Goal: Find specific page/section: Find specific page/section

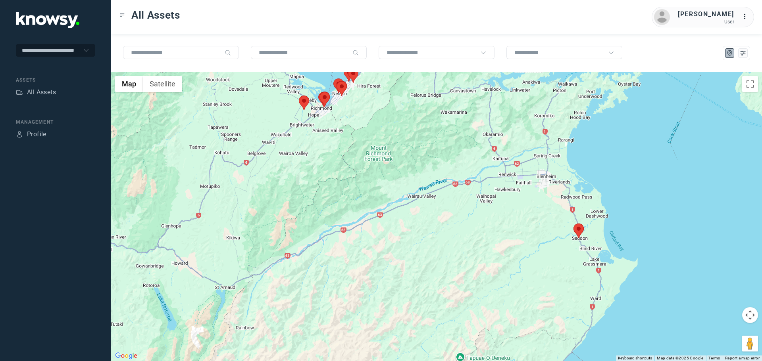
drag, startPoint x: 587, startPoint y: 294, endPoint x: 592, endPoint y: 237, distance: 57.7
click at [592, 237] on div at bounding box center [436, 216] width 651 height 289
click at [573, 224] on area at bounding box center [573, 224] width 0 height 0
click at [603, 181] on button "Close" at bounding box center [597, 186] width 19 height 19
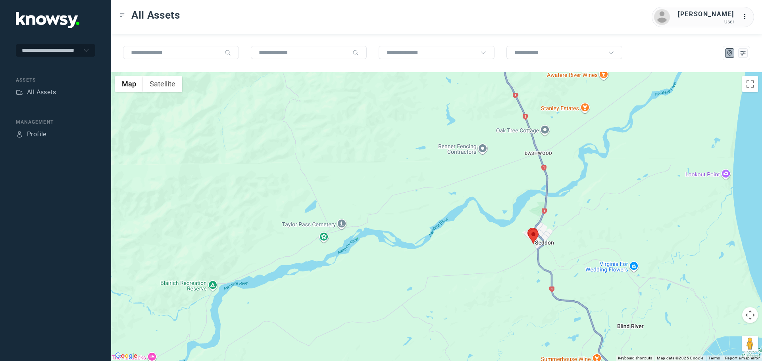
drag, startPoint x: 560, startPoint y: 266, endPoint x: 560, endPoint y: 239, distance: 27.0
click at [560, 239] on div "To navigate, press the arrow keys." at bounding box center [436, 216] width 651 height 289
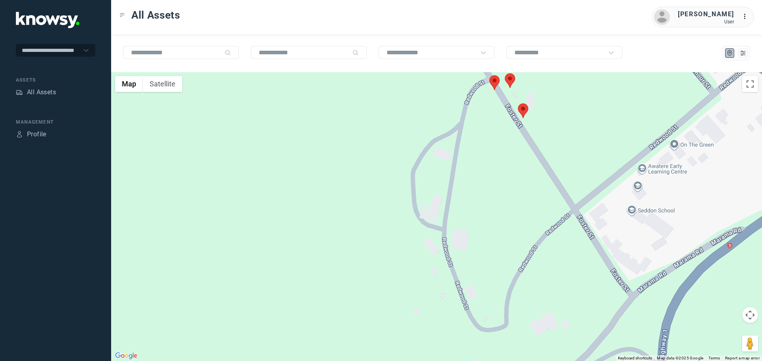
drag, startPoint x: 499, startPoint y: 147, endPoint x: 509, endPoint y: 260, distance: 113.1
click at [509, 260] on div at bounding box center [436, 216] width 651 height 289
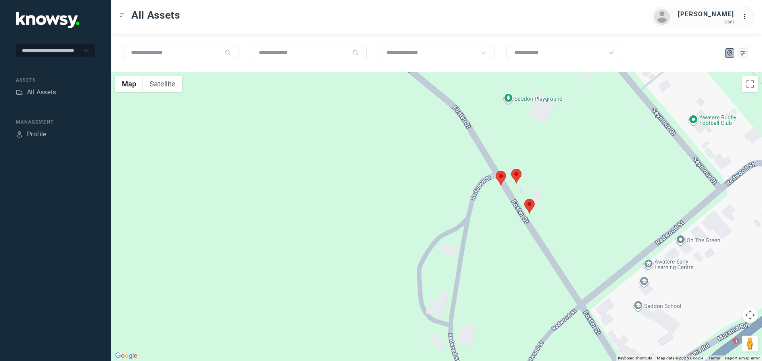
click at [511, 169] on area at bounding box center [511, 169] width 0 height 0
click at [536, 127] on button "Close" at bounding box center [534, 131] width 19 height 19
click at [496, 171] on area at bounding box center [496, 171] width 0 height 0
click at [523, 130] on button "Close" at bounding box center [520, 133] width 19 height 19
click at [524, 199] on area at bounding box center [524, 199] width 0 height 0
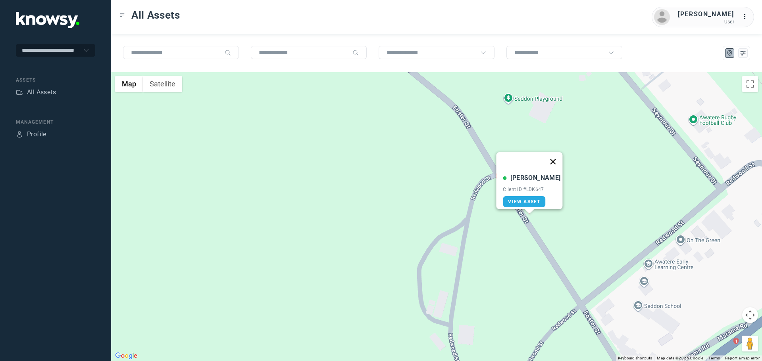
click at [547, 157] on button "Close" at bounding box center [553, 161] width 19 height 19
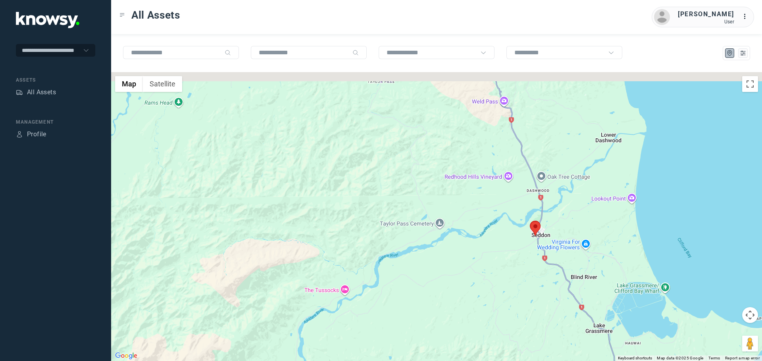
drag, startPoint x: 461, startPoint y: 176, endPoint x: 506, endPoint y: 218, distance: 61.5
click at [506, 217] on div "To navigate, press the arrow keys." at bounding box center [436, 216] width 651 height 289
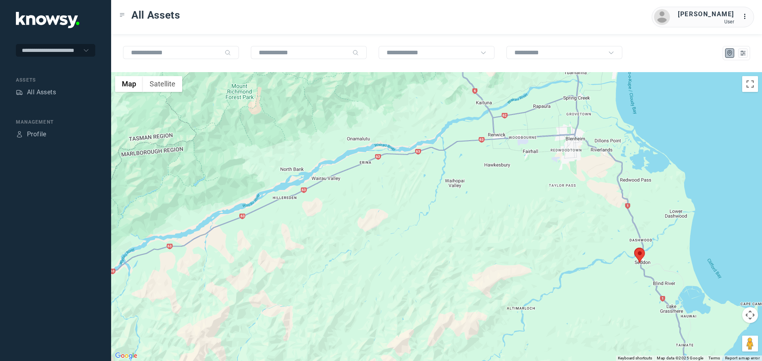
drag, startPoint x: 440, startPoint y: 182, endPoint x: 544, endPoint y: 213, distance: 108.2
click at [543, 213] on div at bounding box center [436, 216] width 651 height 289
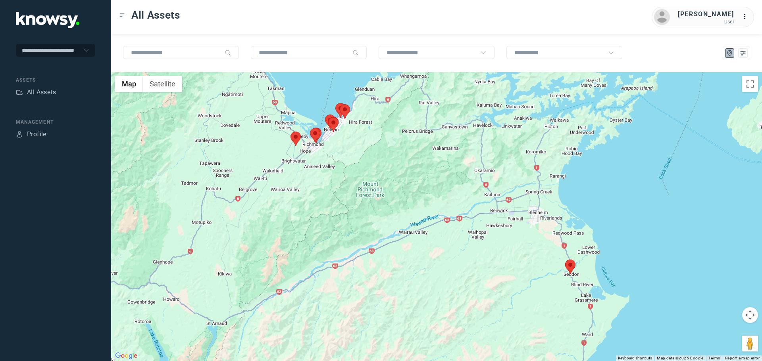
drag, startPoint x: 362, startPoint y: 208, endPoint x: 383, endPoint y: 240, distance: 39.0
click at [383, 240] on div at bounding box center [436, 216] width 651 height 289
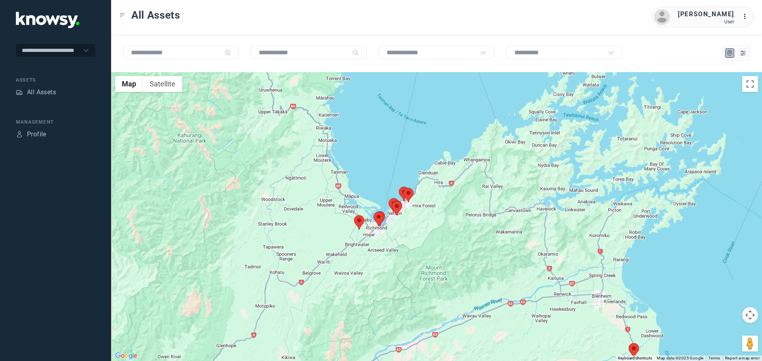
drag, startPoint x: 383, startPoint y: 210, endPoint x: 417, endPoint y: 233, distance: 40.6
click at [412, 233] on div at bounding box center [436, 216] width 651 height 289
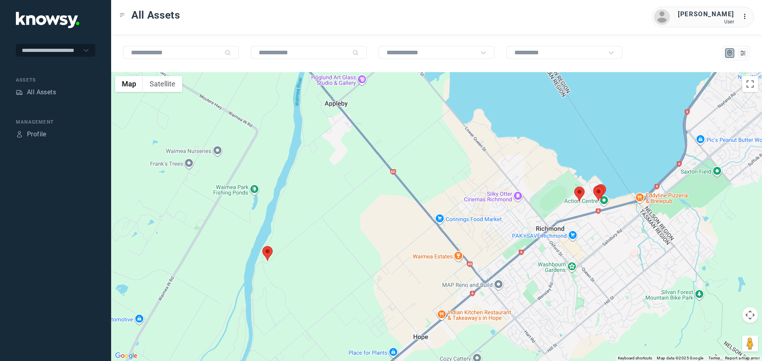
click at [262, 246] on area at bounding box center [262, 246] width 0 height 0
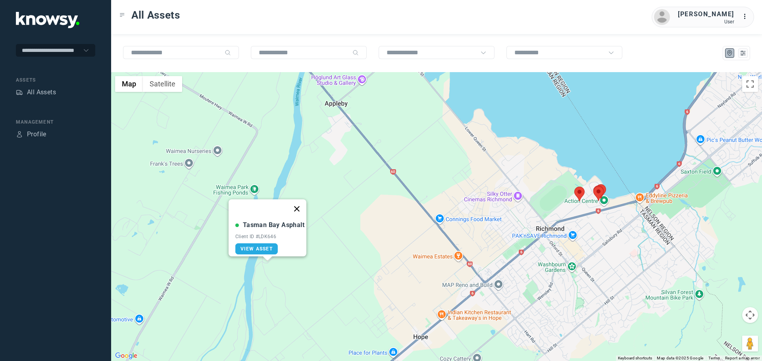
click at [300, 204] on button "Close" at bounding box center [296, 209] width 19 height 19
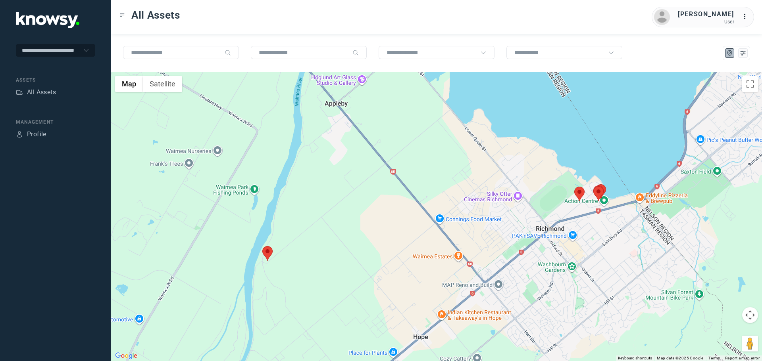
click at [574, 187] on area at bounding box center [574, 187] width 0 height 0
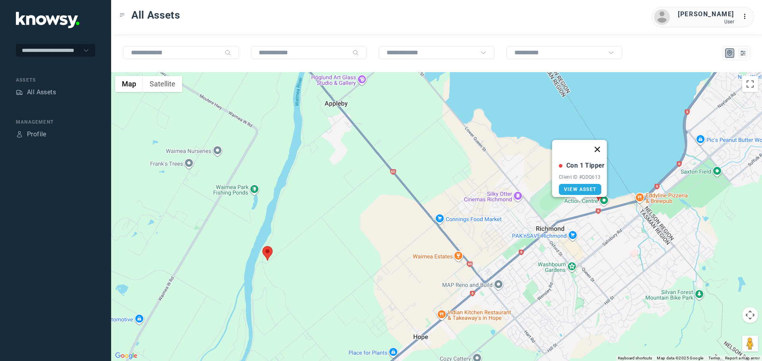
click at [603, 144] on button "Close" at bounding box center [597, 149] width 19 height 19
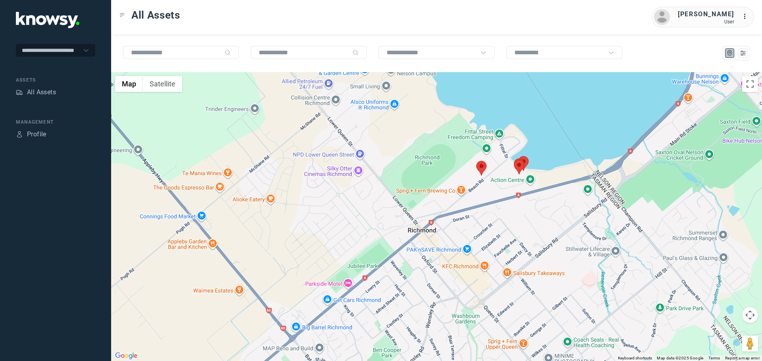
drag, startPoint x: 602, startPoint y: 193, endPoint x: 537, endPoint y: 229, distance: 73.7
click at [542, 228] on div "To navigate, press the arrow keys." at bounding box center [436, 216] width 651 height 289
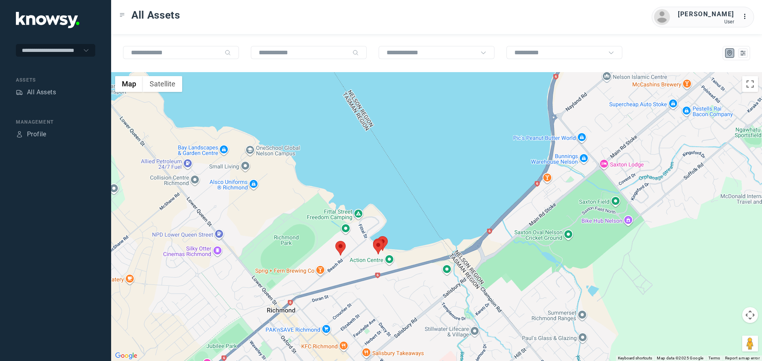
drag, startPoint x: 625, startPoint y: 119, endPoint x: 571, endPoint y: 158, distance: 67.1
click at [575, 157] on div at bounding box center [436, 216] width 651 height 289
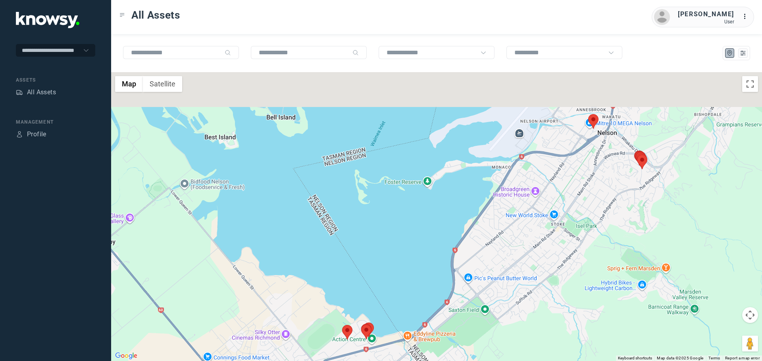
drag, startPoint x: 594, startPoint y: 111, endPoint x: 585, endPoint y: 200, distance: 89.8
click at [586, 195] on div at bounding box center [436, 216] width 651 height 289
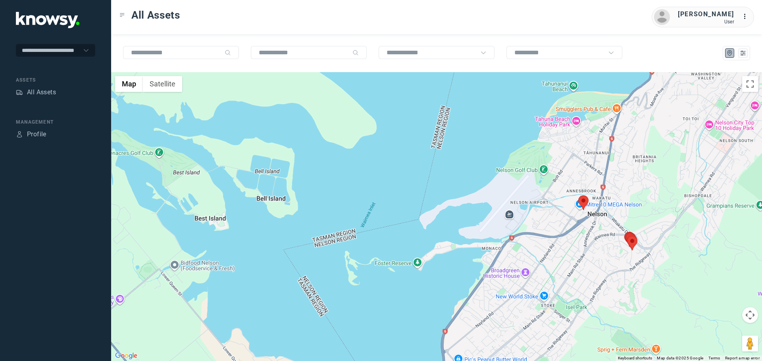
click at [578, 196] on area at bounding box center [578, 196] width 0 height 0
click at [601, 155] on button "Close" at bounding box center [607, 158] width 19 height 19
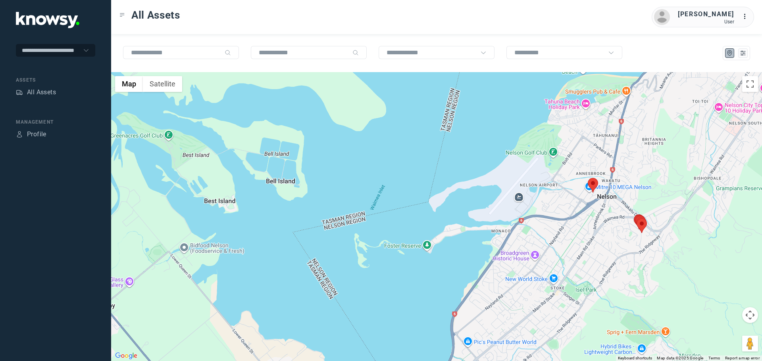
drag, startPoint x: 496, startPoint y: 267, endPoint x: 552, endPoint y: 200, distance: 87.8
click at [540, 210] on div "To navigate, press the arrow keys." at bounding box center [436, 216] width 651 height 289
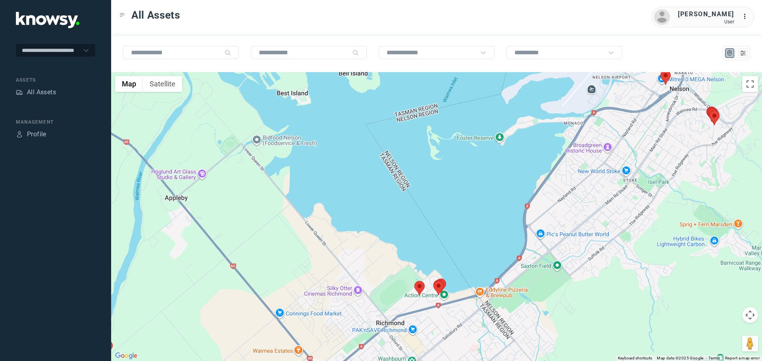
drag, startPoint x: 483, startPoint y: 254, endPoint x: 487, endPoint y: 237, distance: 16.7
click at [486, 239] on div at bounding box center [436, 216] width 651 height 289
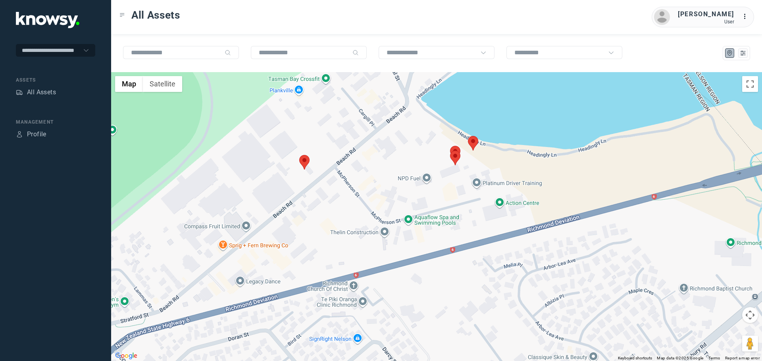
drag, startPoint x: 456, startPoint y: 192, endPoint x: 456, endPoint y: 219, distance: 27.0
click at [456, 219] on div at bounding box center [436, 216] width 651 height 289
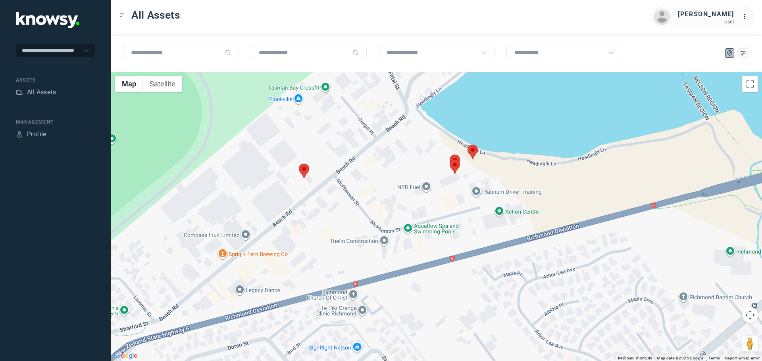
click at [467, 145] on area at bounding box center [467, 145] width 0 height 0
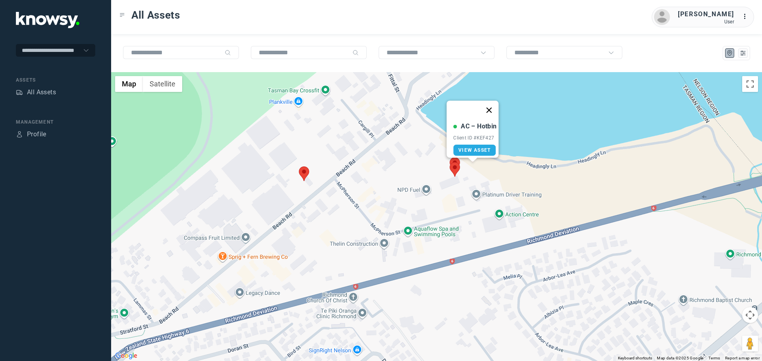
click at [493, 104] on button "Close" at bounding box center [489, 110] width 19 height 19
click at [450, 162] on area at bounding box center [450, 162] width 0 height 0
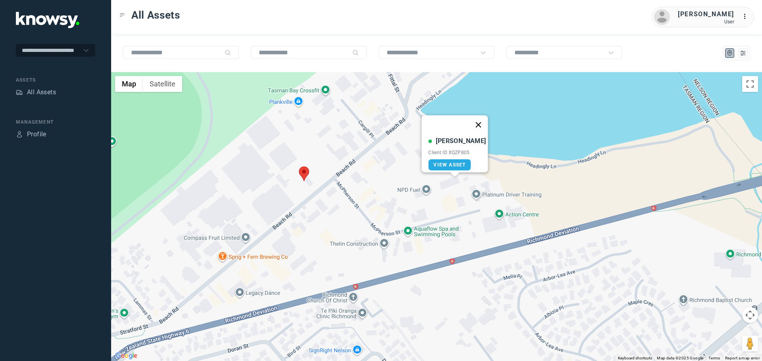
click at [477, 119] on button "Close" at bounding box center [478, 124] width 19 height 19
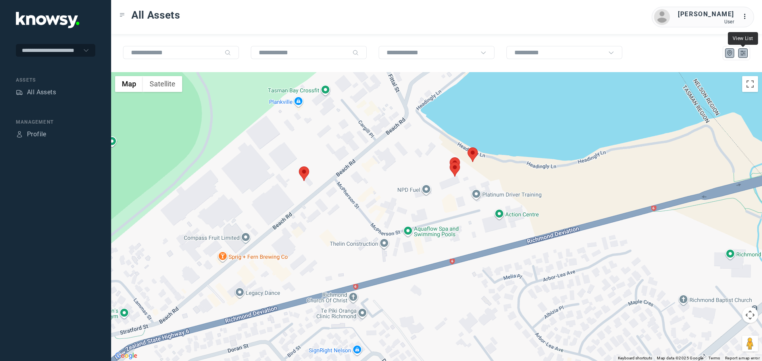
click at [744, 53] on icon "List" at bounding box center [742, 53] width 5 height 4
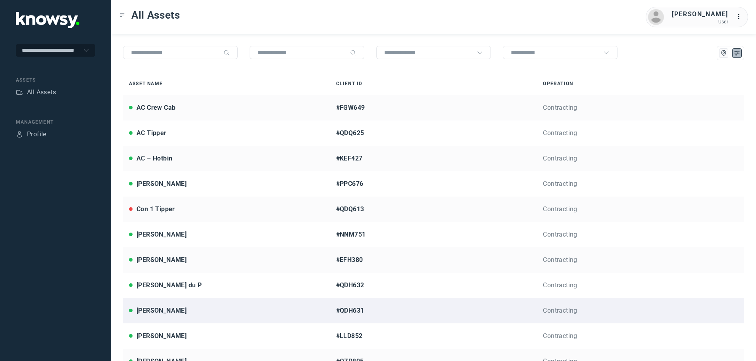
drag, startPoint x: 150, startPoint y: 312, endPoint x: 159, endPoint y: 309, distance: 9.9
click at [150, 312] on div "[PERSON_NAME]" at bounding box center [162, 311] width 50 height 10
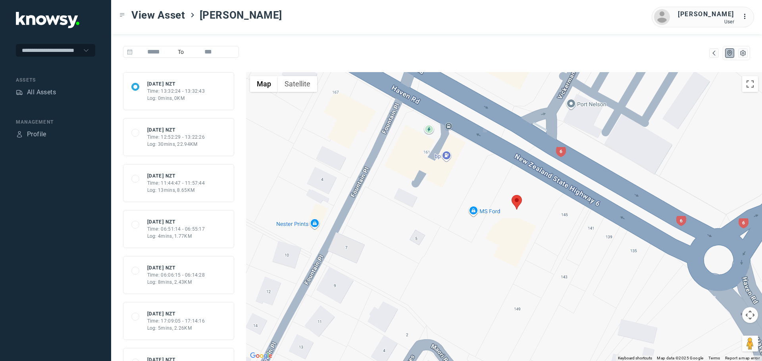
drag, startPoint x: 594, startPoint y: 256, endPoint x: 547, endPoint y: 196, distance: 76.8
click at [547, 196] on div at bounding box center [504, 216] width 516 height 289
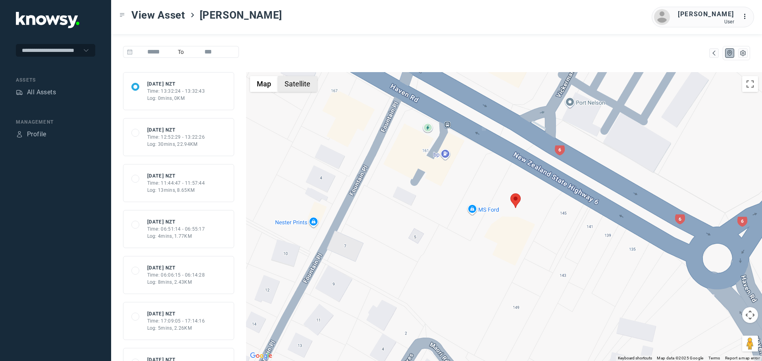
click at [294, 86] on button "Satellite" at bounding box center [297, 84] width 39 height 16
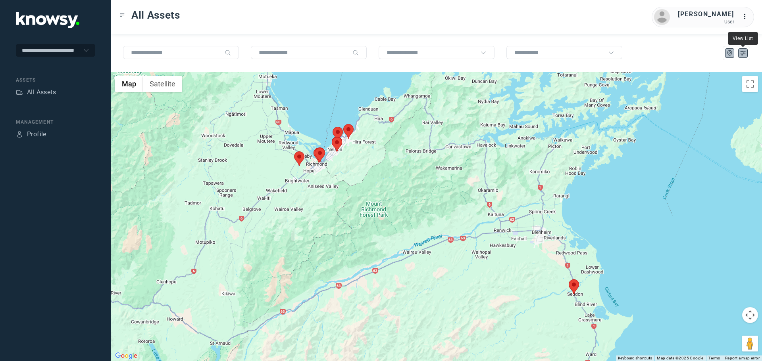
click at [744, 52] on icon "List" at bounding box center [742, 53] width 7 height 7
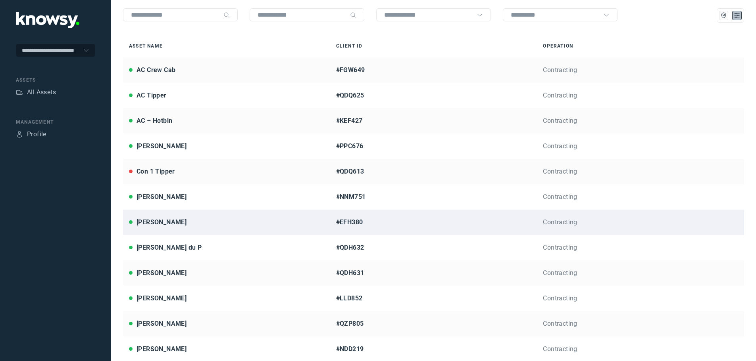
scroll to position [79, 0]
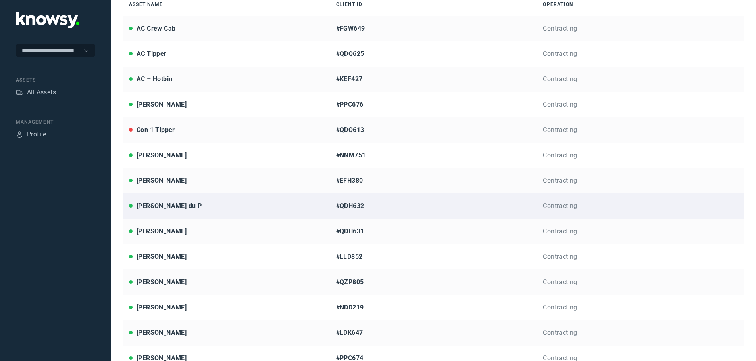
click at [162, 205] on div "[PERSON_NAME] du P" at bounding box center [169, 207] width 65 height 10
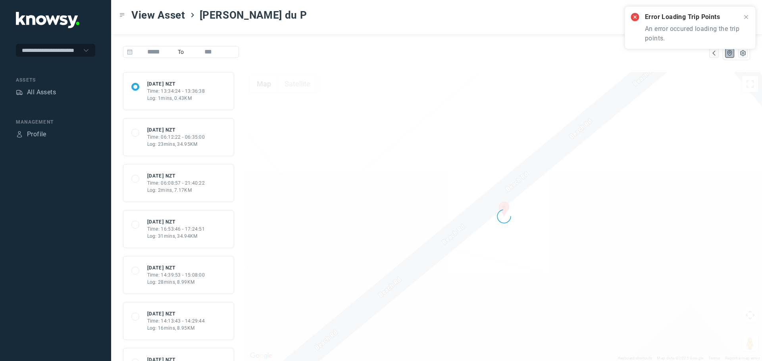
click at [743, 17] on icon at bounding box center [746, 17] width 6 height 6
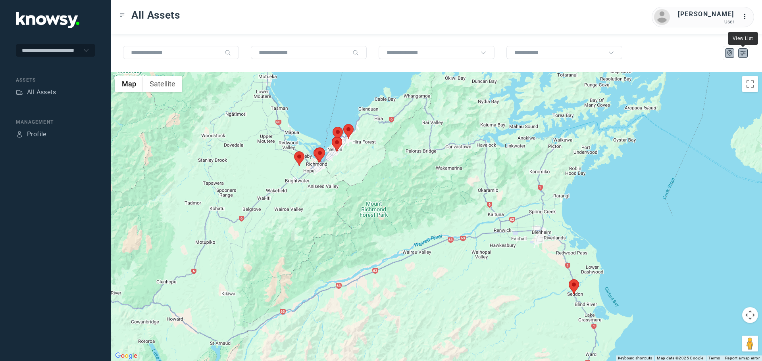
click at [743, 54] on icon "List" at bounding box center [742, 53] width 5 height 4
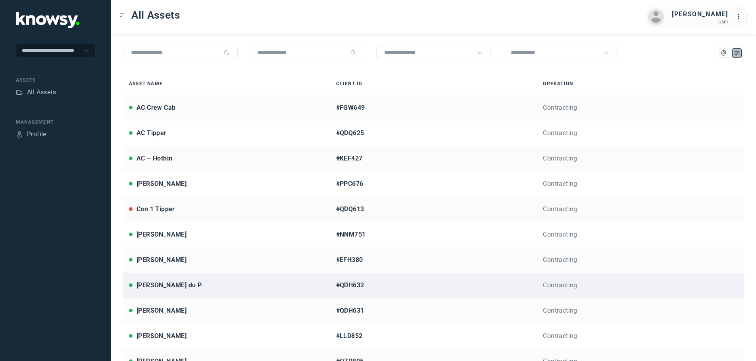
click at [159, 287] on div "[PERSON_NAME] du P" at bounding box center [169, 286] width 65 height 10
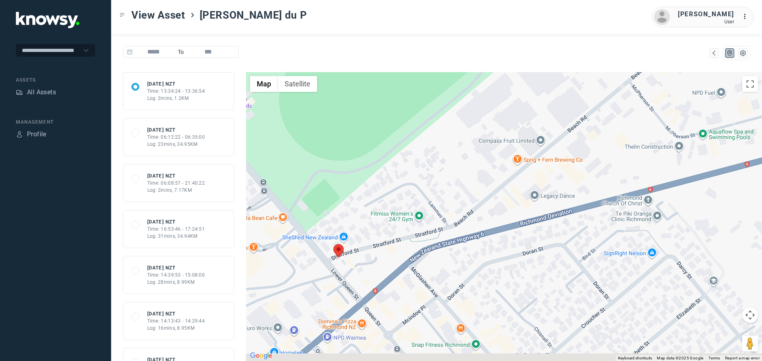
drag, startPoint x: 421, startPoint y: 295, endPoint x: 458, endPoint y: 249, distance: 58.8
click at [458, 249] on div at bounding box center [504, 216] width 516 height 289
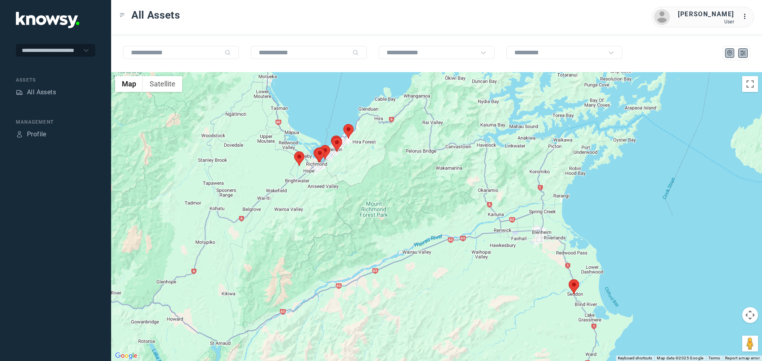
click at [744, 52] on icon "List" at bounding box center [742, 53] width 7 height 7
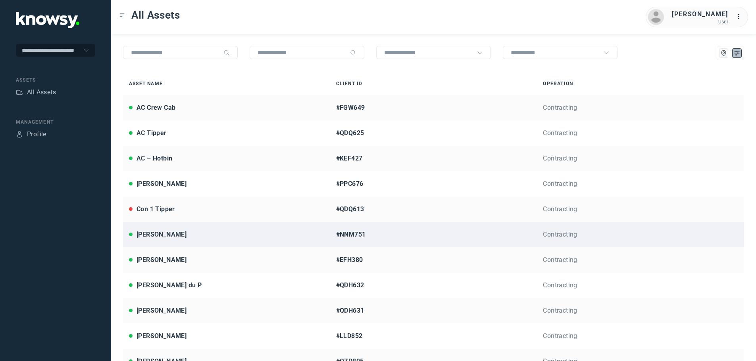
click at [155, 233] on div "[PERSON_NAME]" at bounding box center [162, 235] width 50 height 10
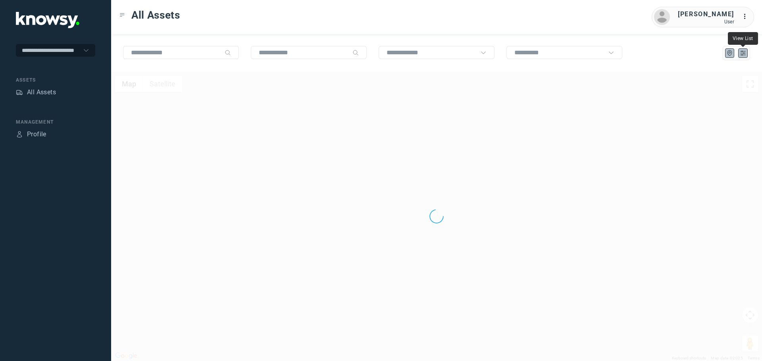
click at [744, 52] on icon "List" at bounding box center [742, 53] width 7 height 7
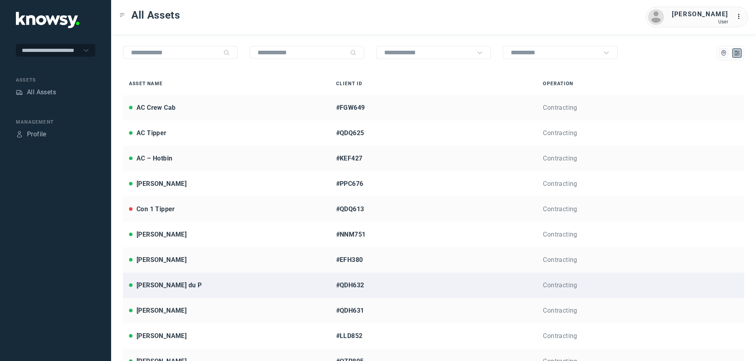
click at [168, 285] on div "[PERSON_NAME] du P" at bounding box center [169, 286] width 65 height 10
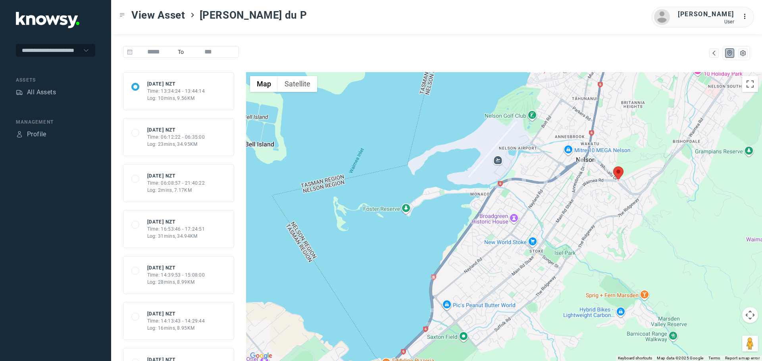
drag, startPoint x: 656, startPoint y: 144, endPoint x: 593, endPoint y: 222, distance: 100.2
click at [593, 222] on div at bounding box center [504, 216] width 516 height 289
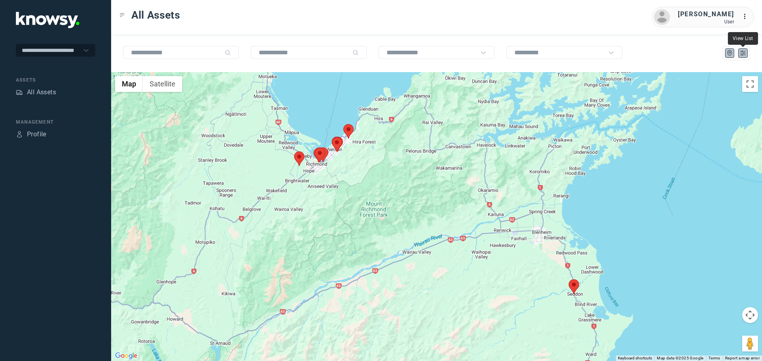
click at [745, 55] on icon "List" at bounding box center [742, 53] width 7 height 7
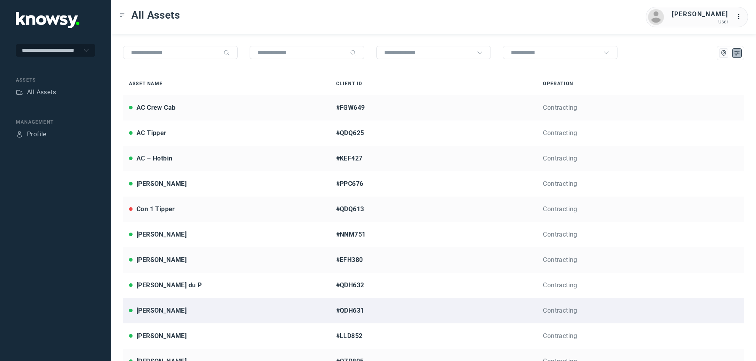
click at [147, 312] on div "[PERSON_NAME]" at bounding box center [162, 311] width 50 height 10
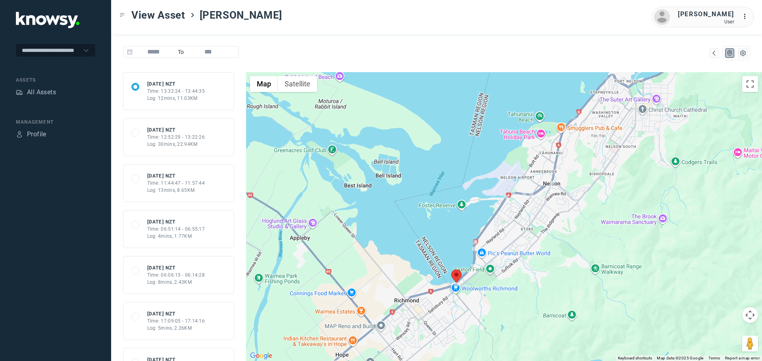
drag, startPoint x: 488, startPoint y: 290, endPoint x: 548, endPoint y: 225, distance: 89.0
click at [548, 225] on div at bounding box center [504, 216] width 516 height 289
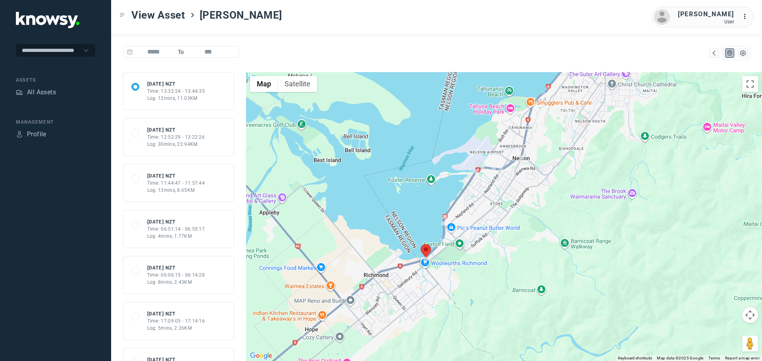
drag, startPoint x: 586, startPoint y: 178, endPoint x: 555, endPoint y: 162, distance: 34.6
click at [555, 162] on div at bounding box center [504, 216] width 516 height 289
